Goal: Transaction & Acquisition: Purchase product/service

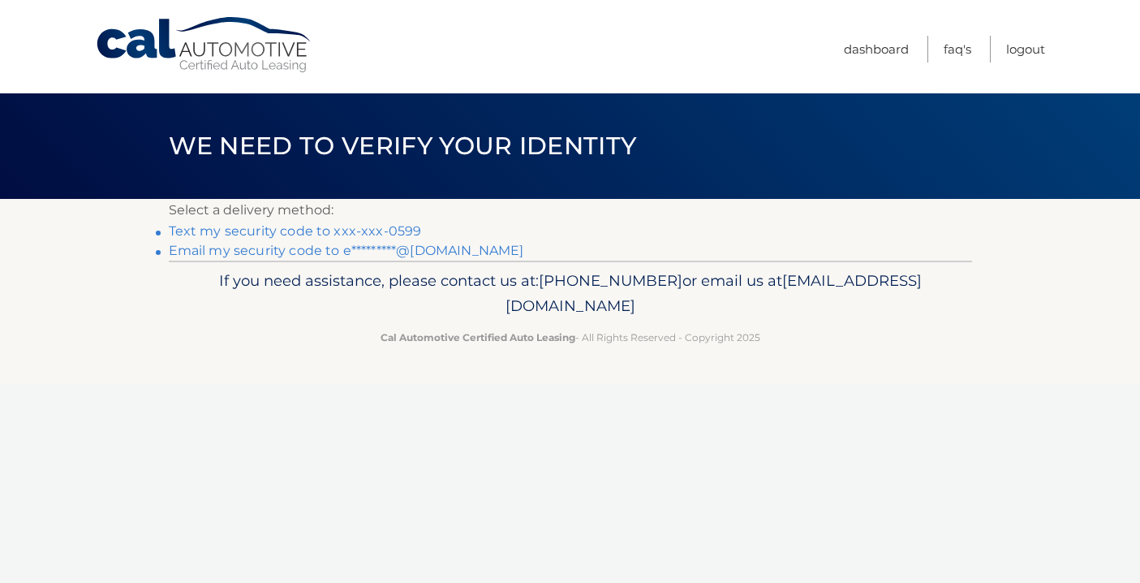
click at [381, 230] on link "Text my security code to xxx-xxx-0599" at bounding box center [295, 230] width 253 height 15
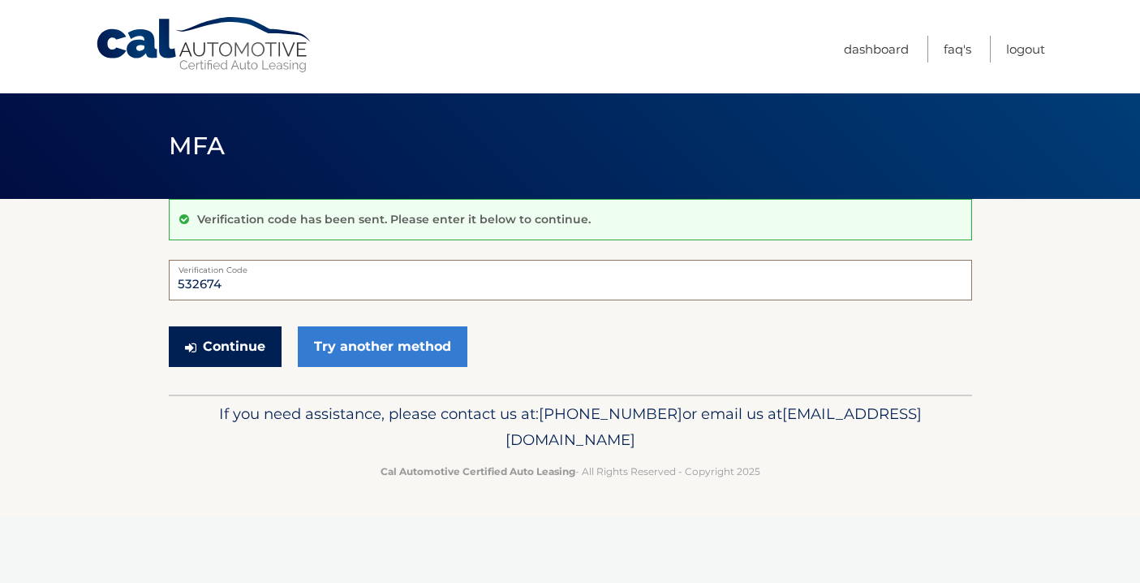
type input "532674"
click at [238, 347] on button "Continue" at bounding box center [225, 346] width 113 height 41
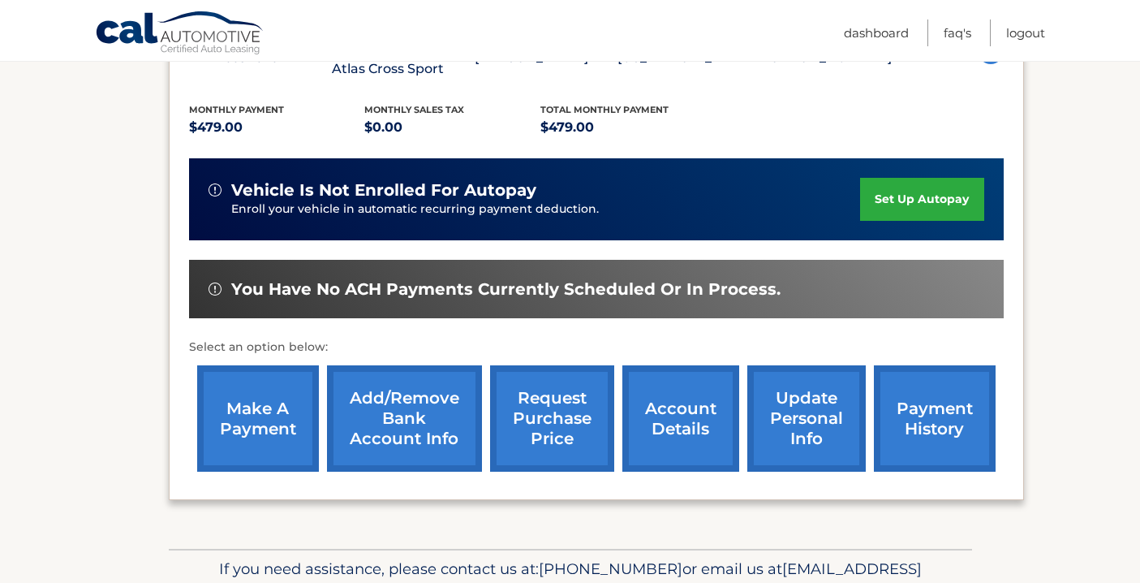
scroll to position [336, 0]
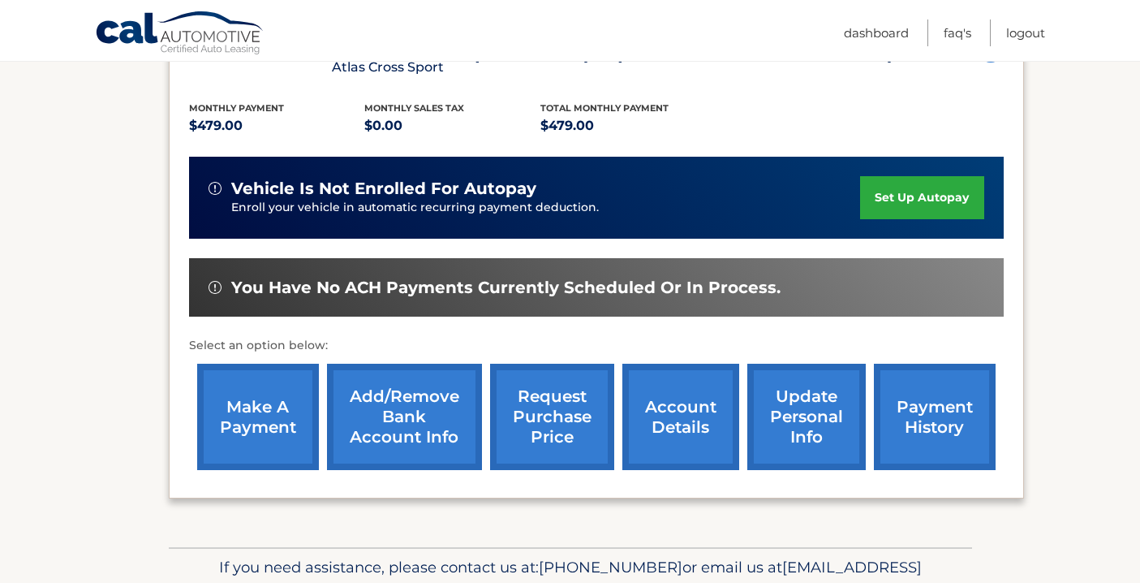
click at [261, 409] on link "make a payment" at bounding box center [258, 417] width 122 height 106
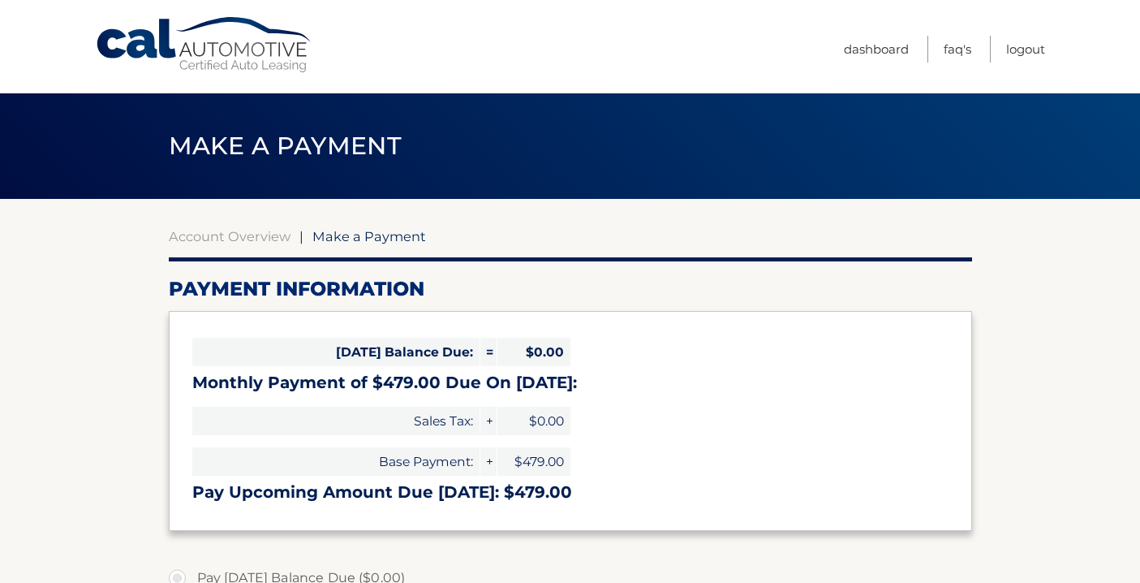
select select "OGIzYzY3MWEtODJjNS00NTIzLWE0ZTAtODk2NDFlNDg2MjQ5"
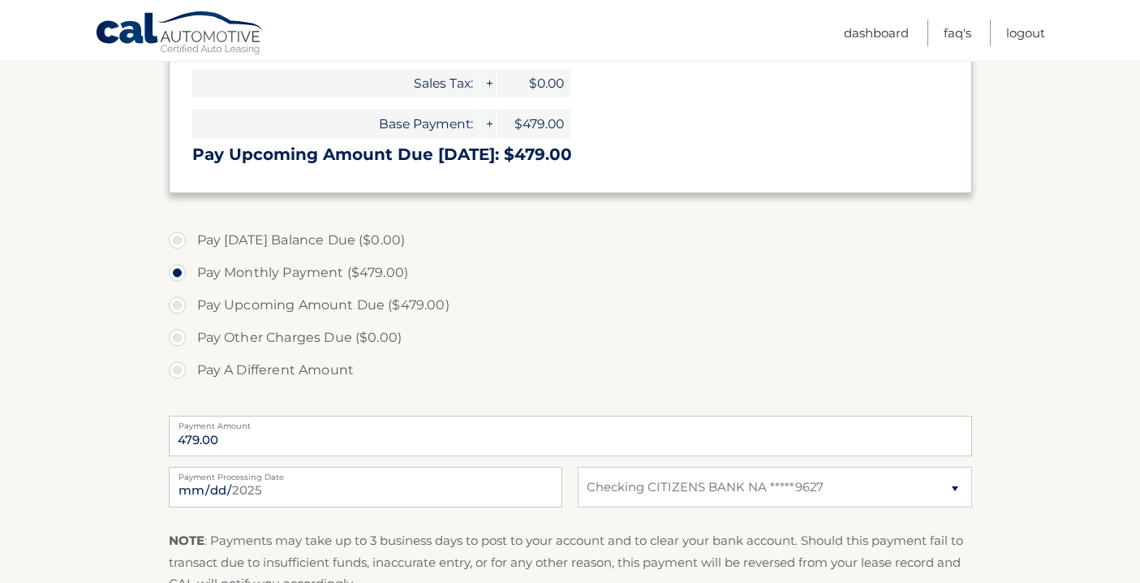
scroll to position [340, 0]
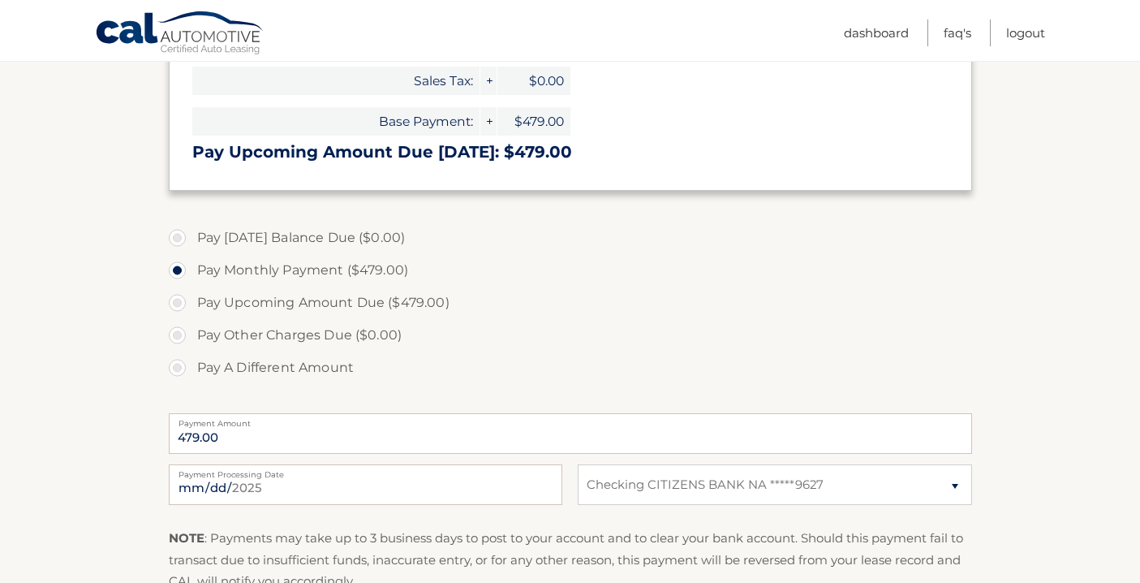
click at [183, 364] on label "Pay A Different Amount" at bounding box center [571, 367] width 804 height 32
click at [183, 364] on input "Pay A Different Amount" at bounding box center [183, 364] width 16 height 26
radio input "true"
click at [334, 439] on input "Payment Amount" at bounding box center [571, 433] width 804 height 41
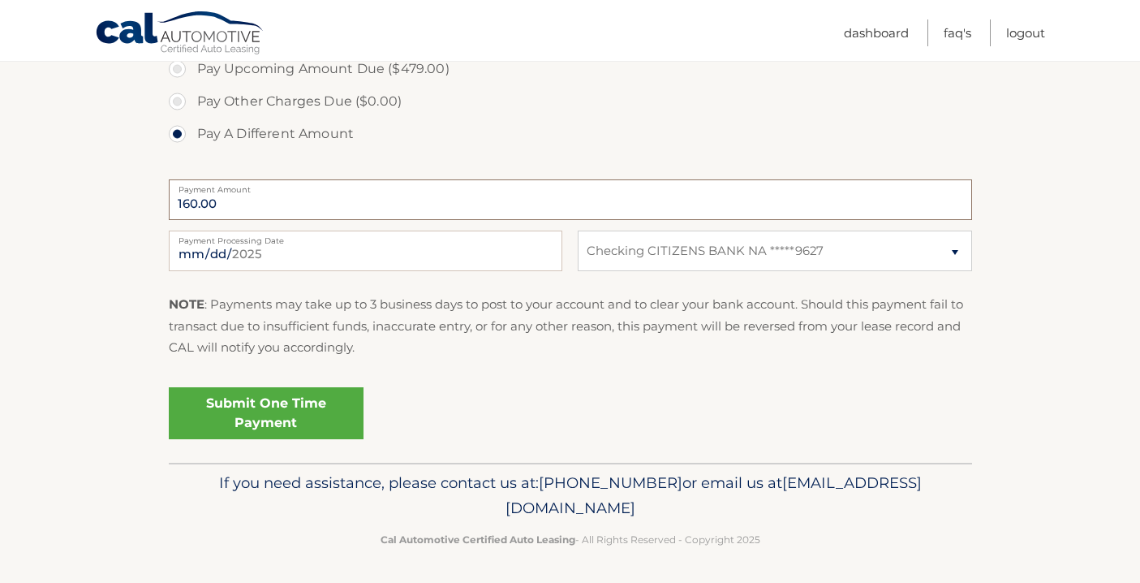
scroll to position [573, 0]
type input "160.00"
click at [278, 404] on link "Submit One Time Payment" at bounding box center [266, 414] width 195 height 52
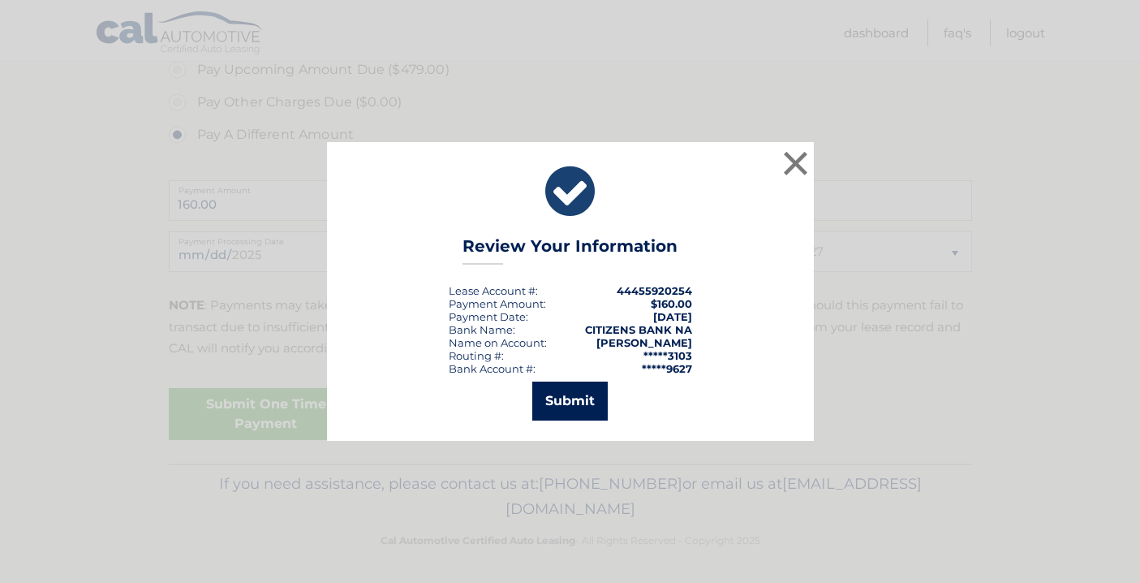
click at [544, 394] on button "Submit" at bounding box center [569, 400] width 75 height 39
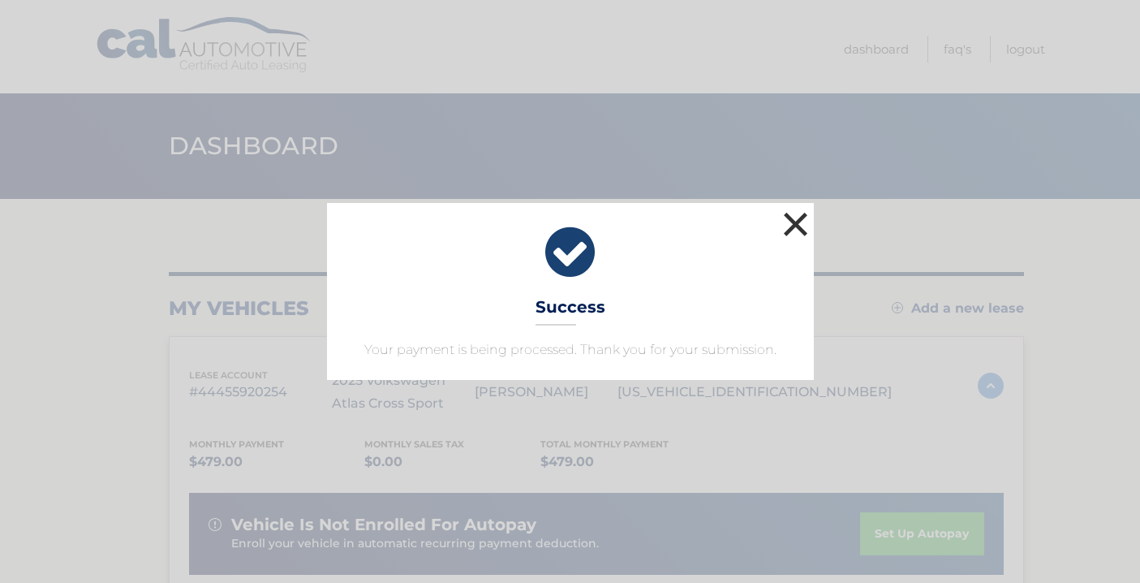
click at [802, 229] on button "×" at bounding box center [796, 224] width 32 height 32
